Goal: Task Accomplishment & Management: Complete application form

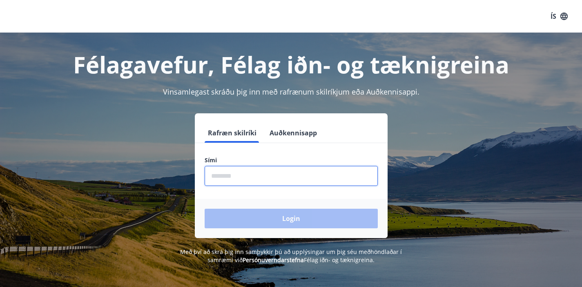
click at [240, 178] on input "phone" at bounding box center [291, 176] width 173 height 20
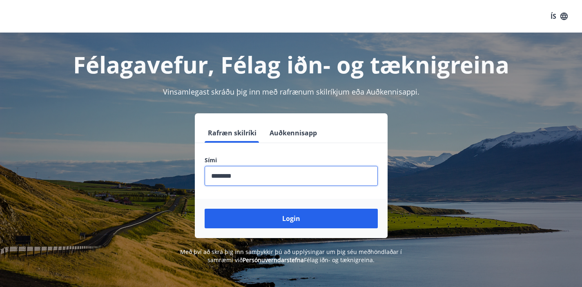
type input "********"
click at [205, 209] on button "Login" at bounding box center [291, 219] width 173 height 20
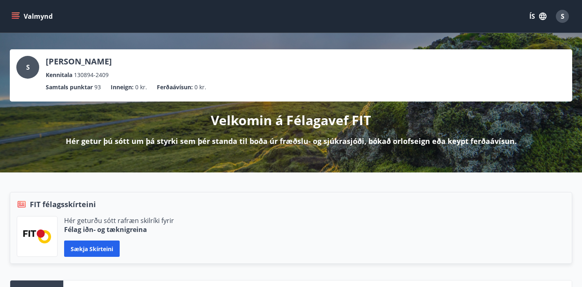
click at [16, 20] on button "Valmynd" at bounding box center [33, 16] width 46 height 15
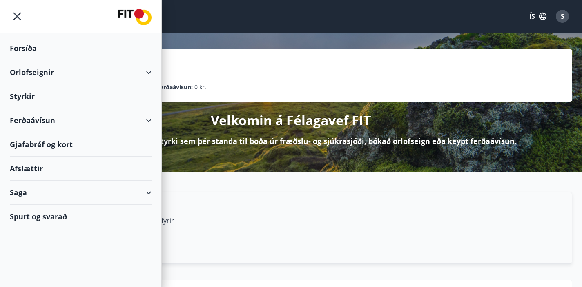
click at [55, 97] on div "Styrkir" at bounding box center [81, 97] width 142 height 24
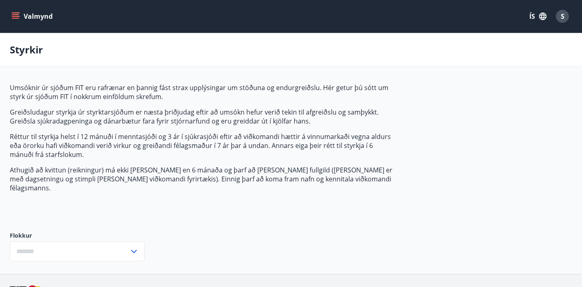
type input "***"
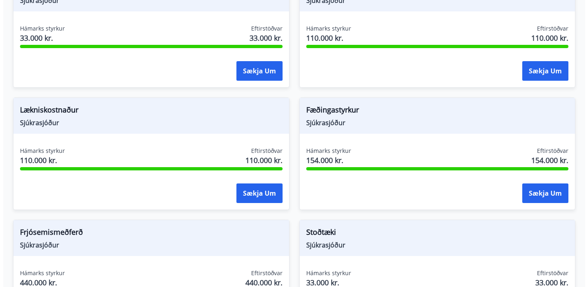
scroll to position [670, 0]
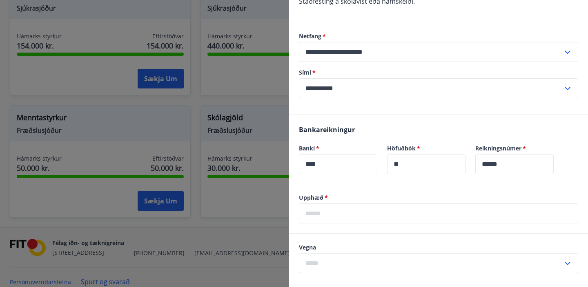
scroll to position [153, 0]
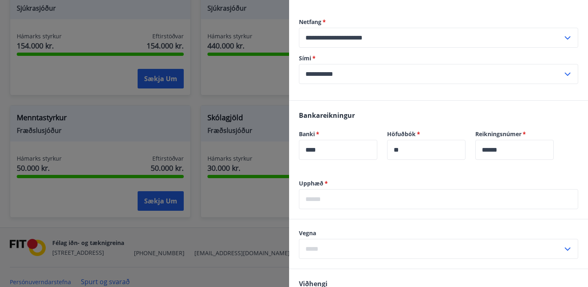
click at [322, 183] on label "Upphæð   *" at bounding box center [438, 184] width 279 height 8
click at [326, 183] on span "*" at bounding box center [325, 184] width 4 height 8
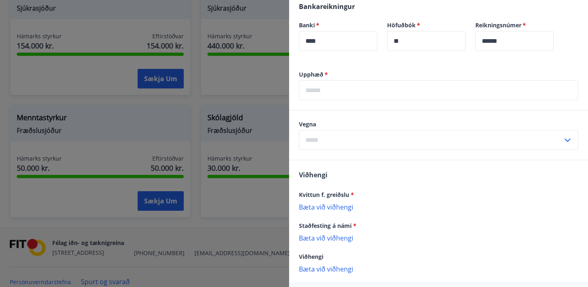
scroll to position [298, 0]
